Goal: Check status: Check status

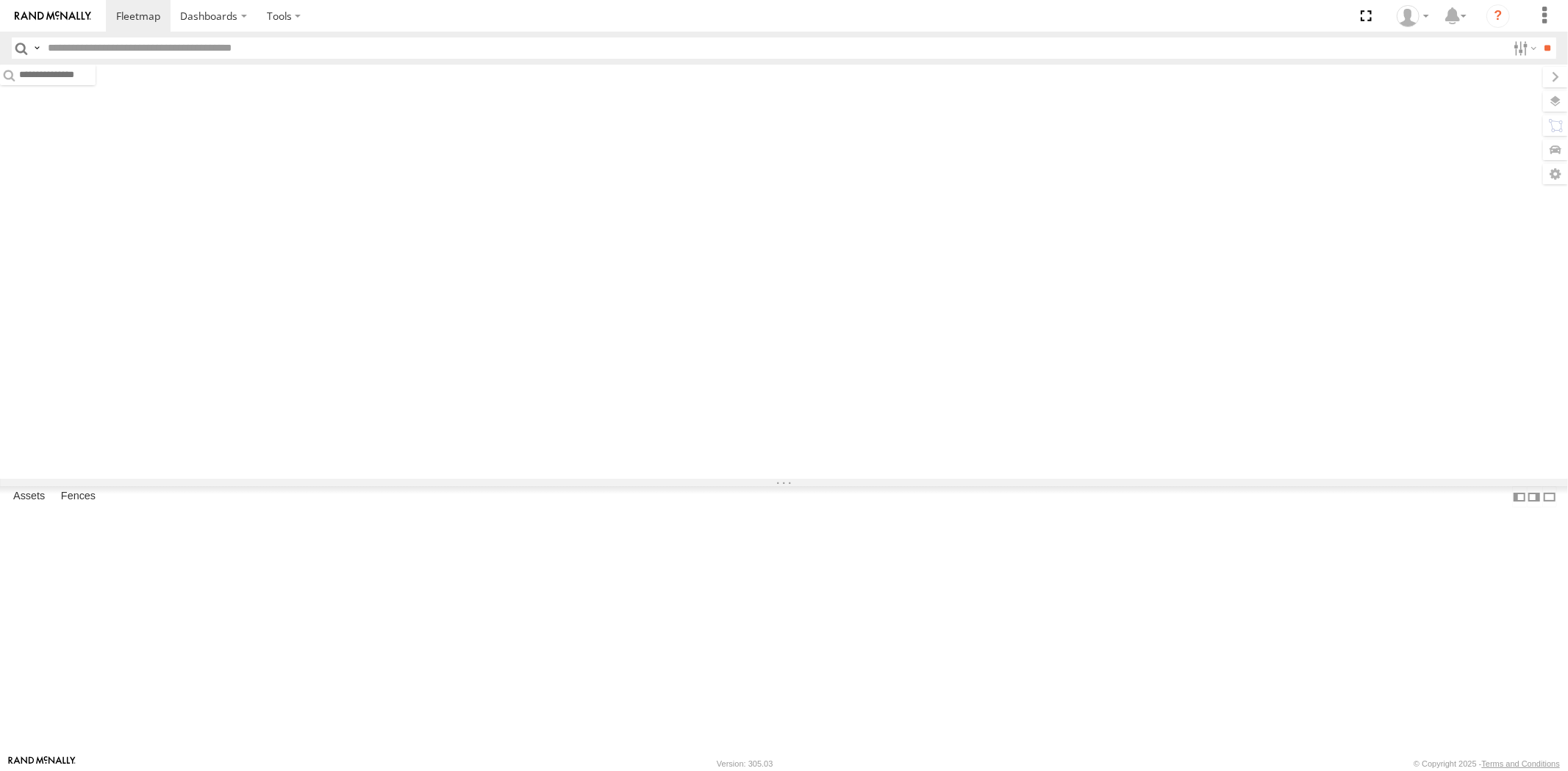
type input "*****"
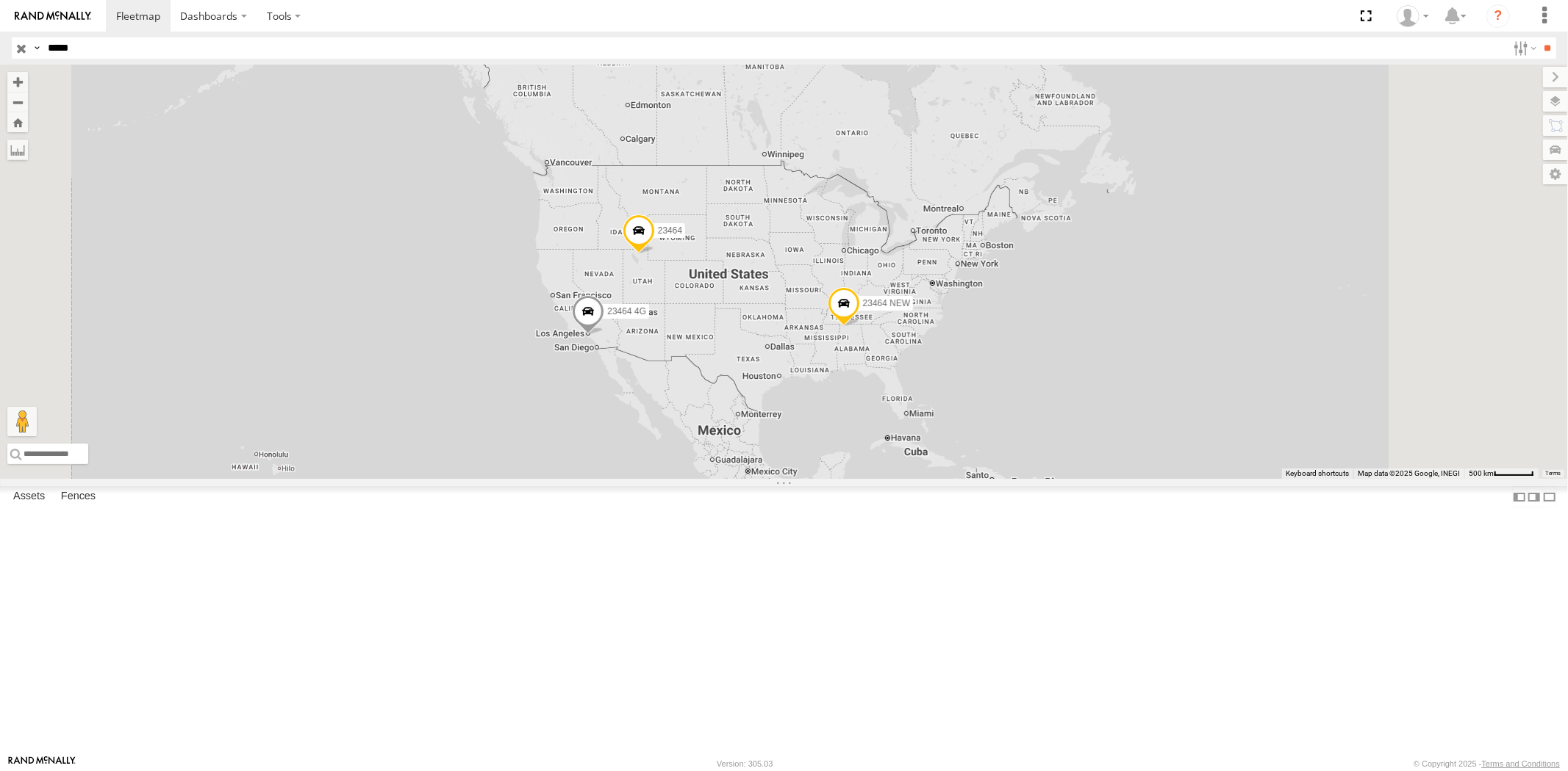
drag, startPoint x: 1043, startPoint y: 406, endPoint x: 938, endPoint y: 425, distance: 106.7
click at [938, 425] on div "23464 23464 NEW 23464 4G" at bounding box center [784, 272] width 1568 height 414
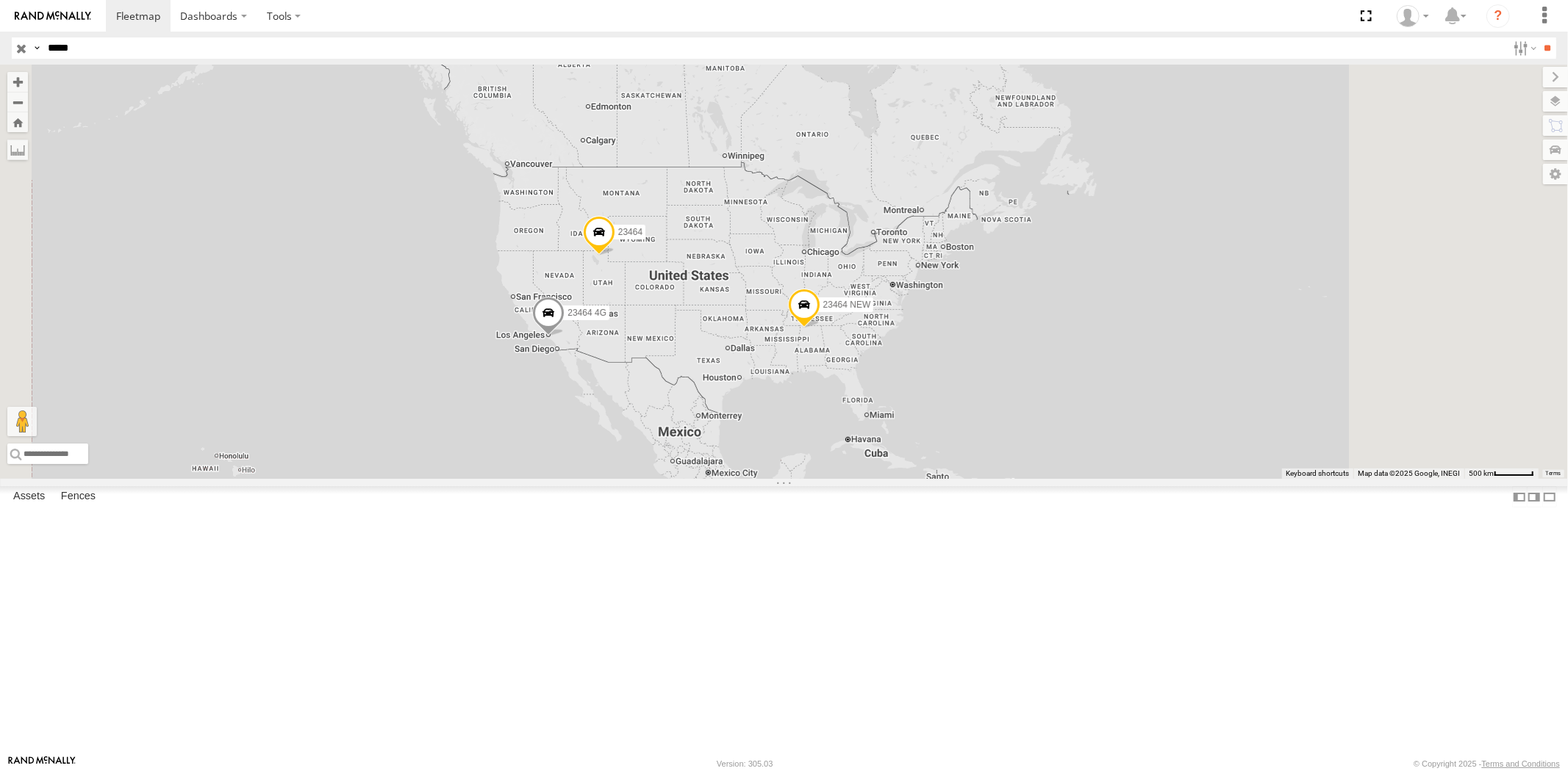
drag, startPoint x: 949, startPoint y: 421, endPoint x: 886, endPoint y: 423, distance: 63.0
click at [883, 423] on div "23464 23464 NEW 23464 4G" at bounding box center [784, 272] width 1568 height 414
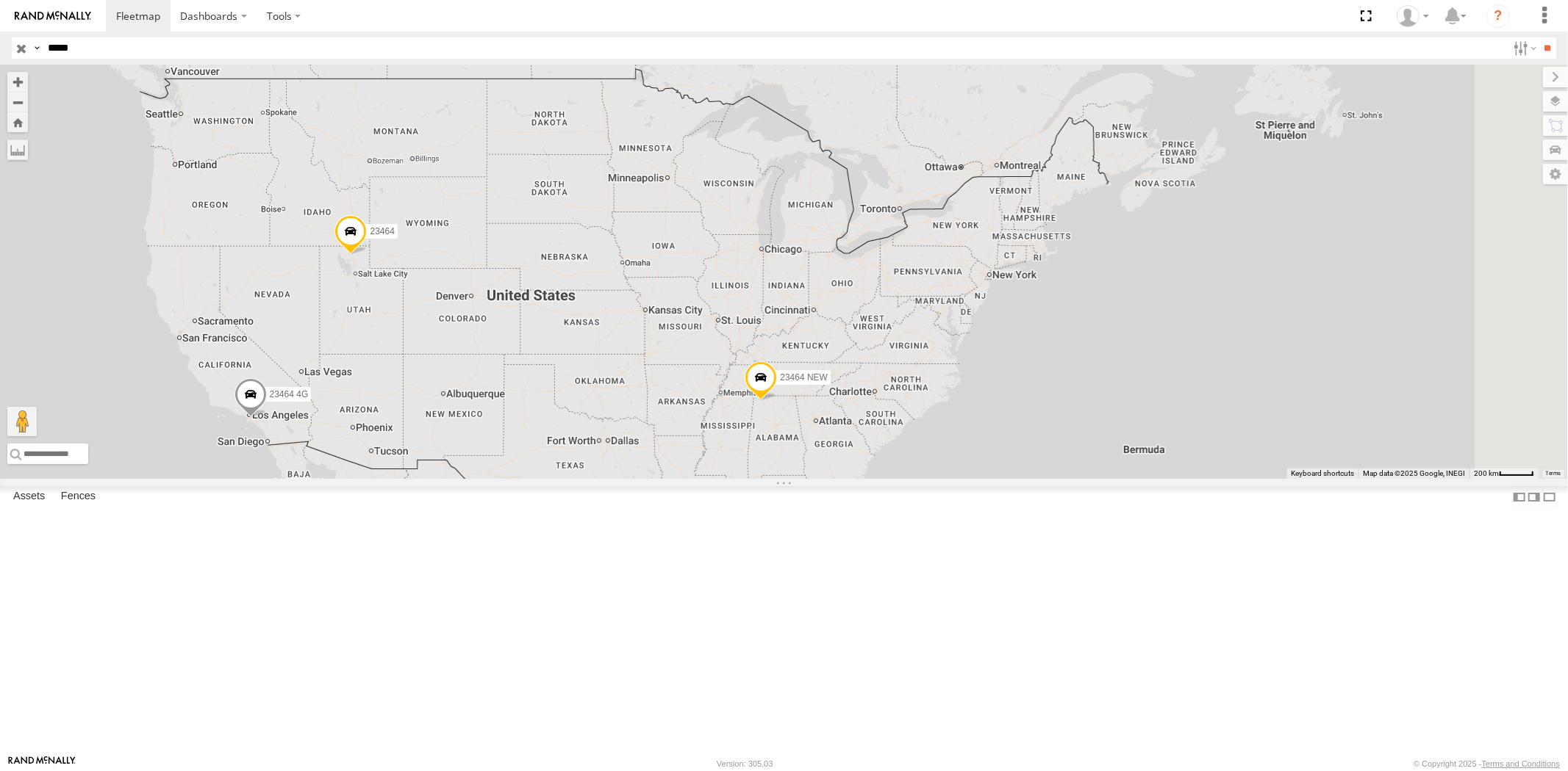
drag, startPoint x: 921, startPoint y: 391, endPoint x: 848, endPoint y: 406, distance: 74.5
click at [848, 406] on div "23464 23464 NEW 23464 4G" at bounding box center [784, 272] width 1568 height 414
